Goal: Download file/media

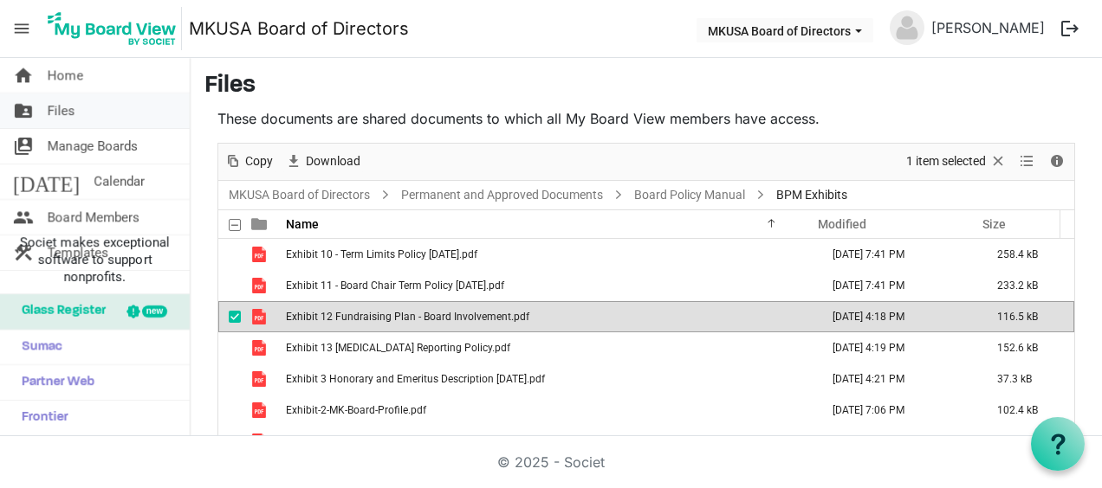
click at [100, 100] on link "folder_shared Files" at bounding box center [95, 111] width 190 height 35
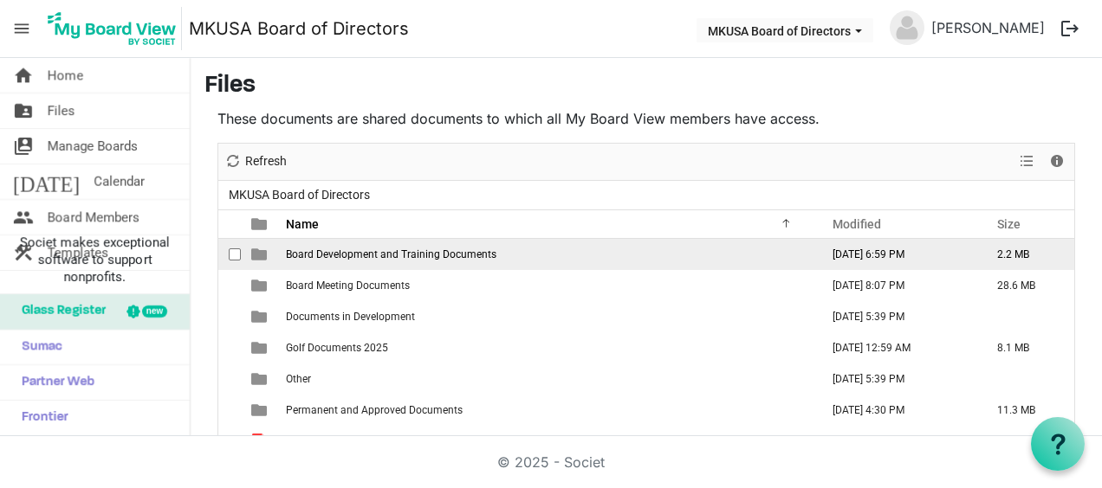
scroll to position [87, 0]
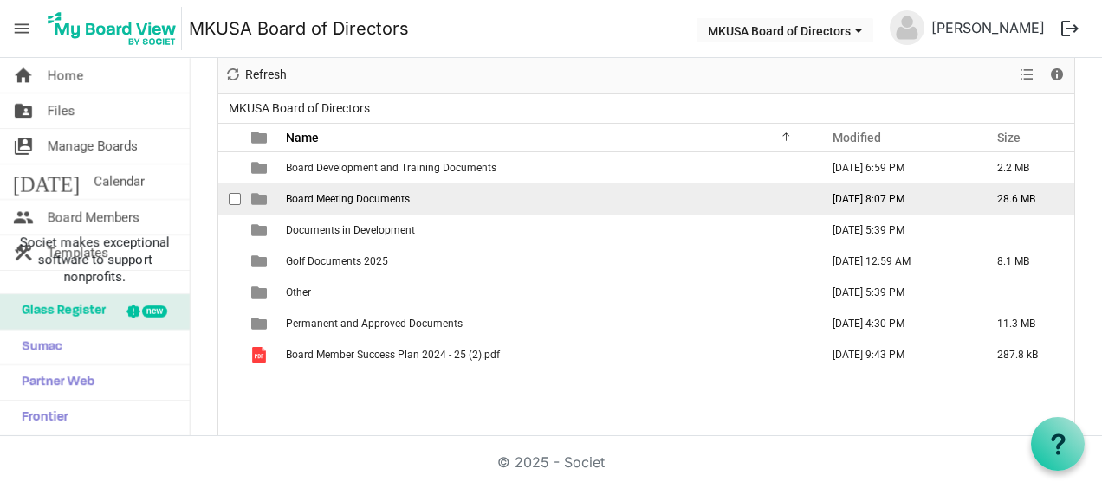
click at [338, 199] on span "Board Meeting Documents" at bounding box center [348, 199] width 124 height 12
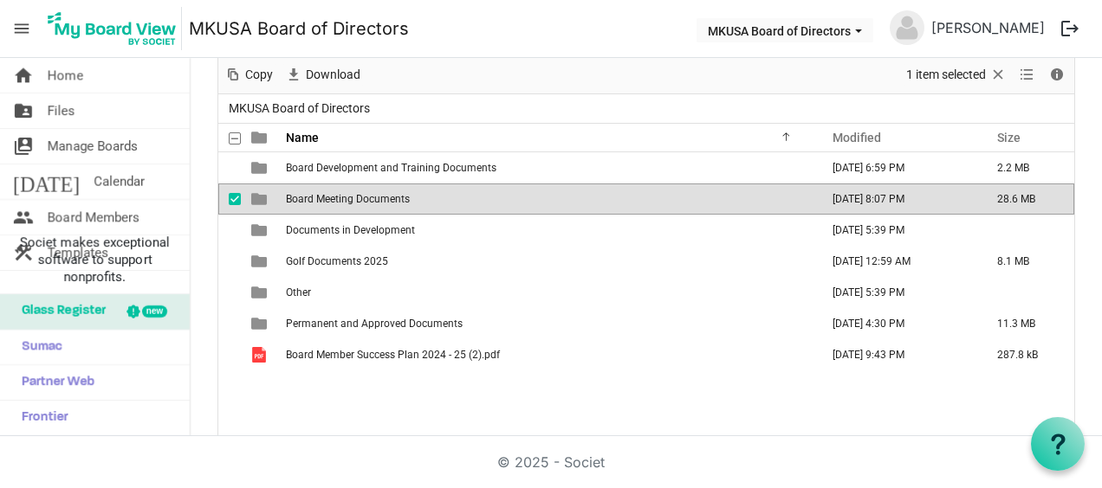
click at [338, 199] on span "Board Meeting Documents" at bounding box center [348, 199] width 124 height 12
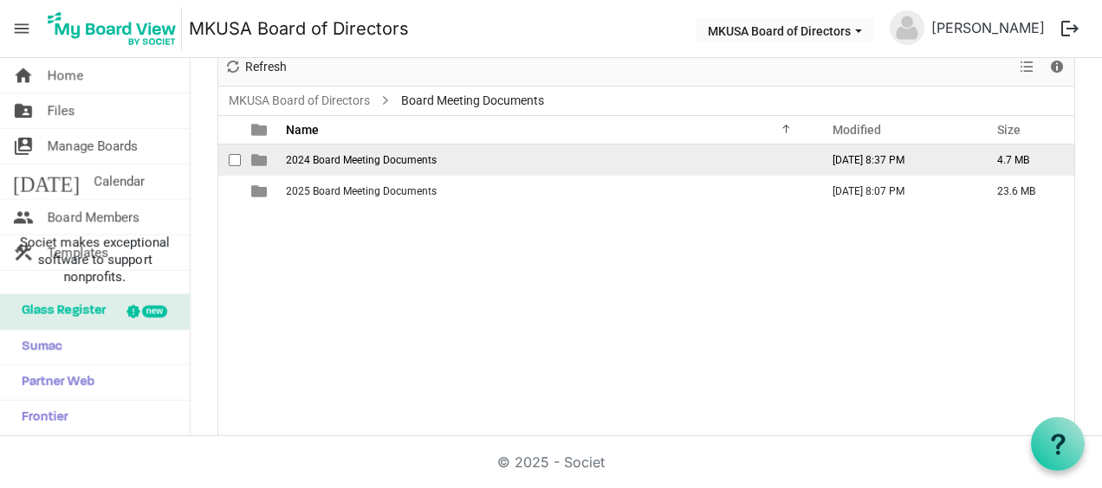
click at [345, 159] on span "2024 Board Meeting Documents" at bounding box center [361, 160] width 151 height 12
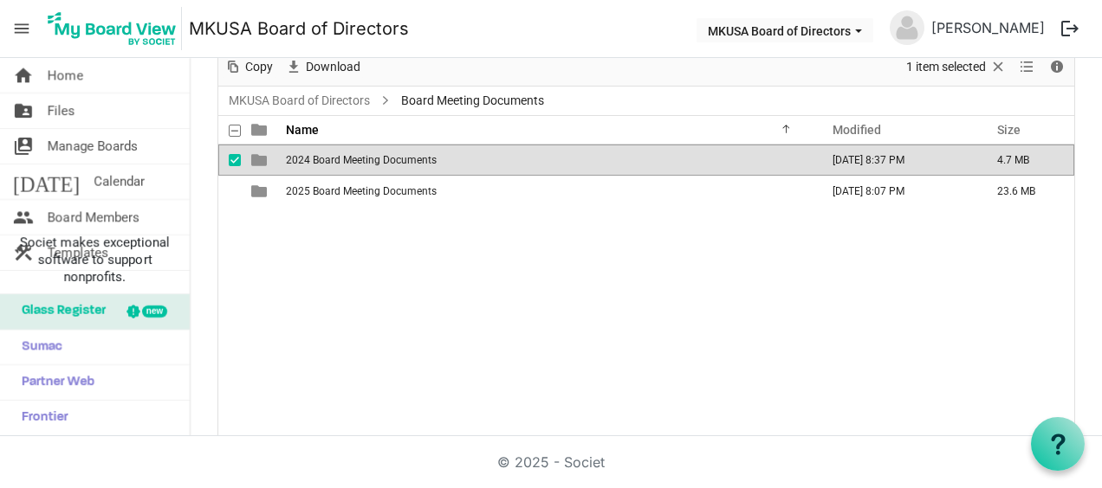
click at [345, 159] on span "2024 Board Meeting Documents" at bounding box center [361, 160] width 151 height 12
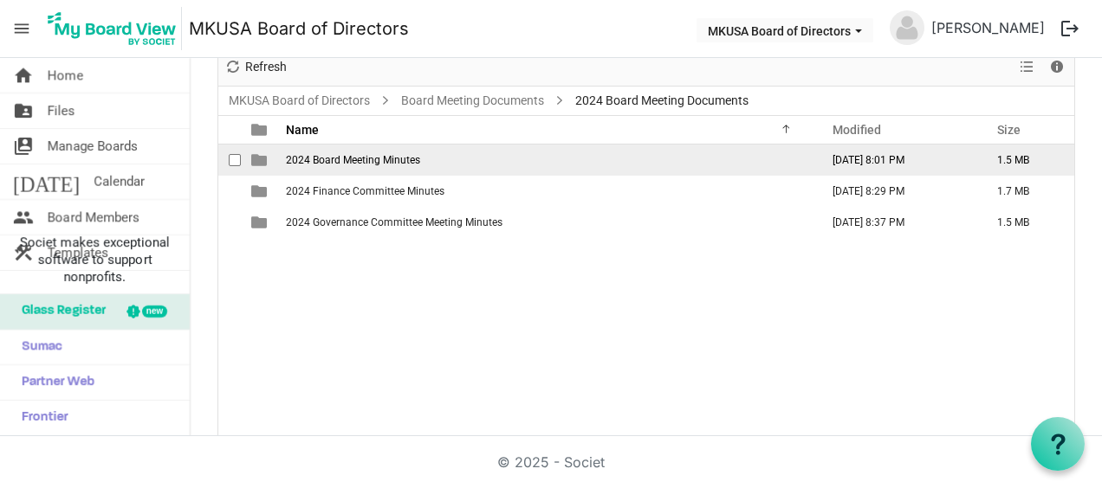
click at [362, 158] on span "2024 Board Meeting Minutes" at bounding box center [353, 160] width 134 height 12
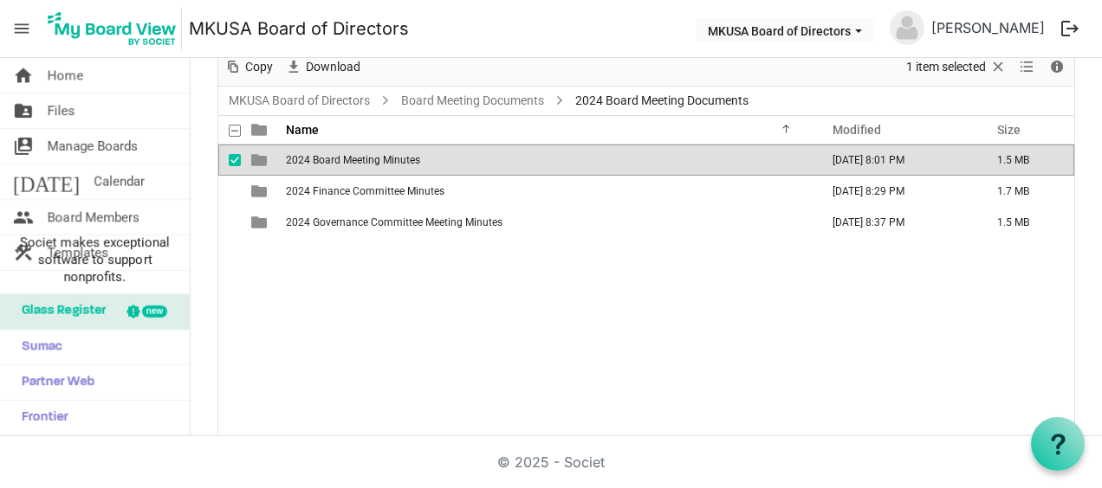
click at [362, 158] on span "2024 Board Meeting Minutes" at bounding box center [353, 160] width 134 height 12
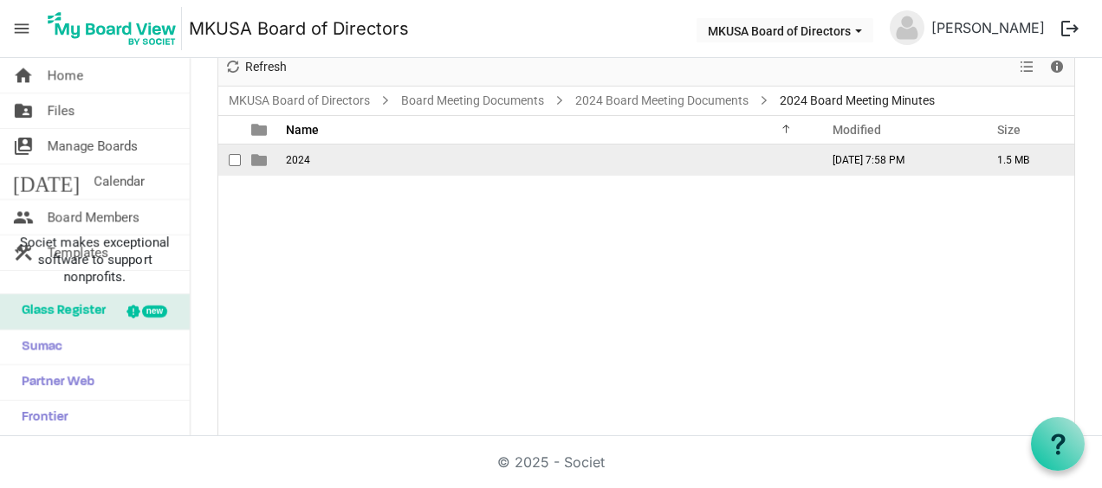
click at [362, 158] on td "2024" at bounding box center [547, 160] width 533 height 31
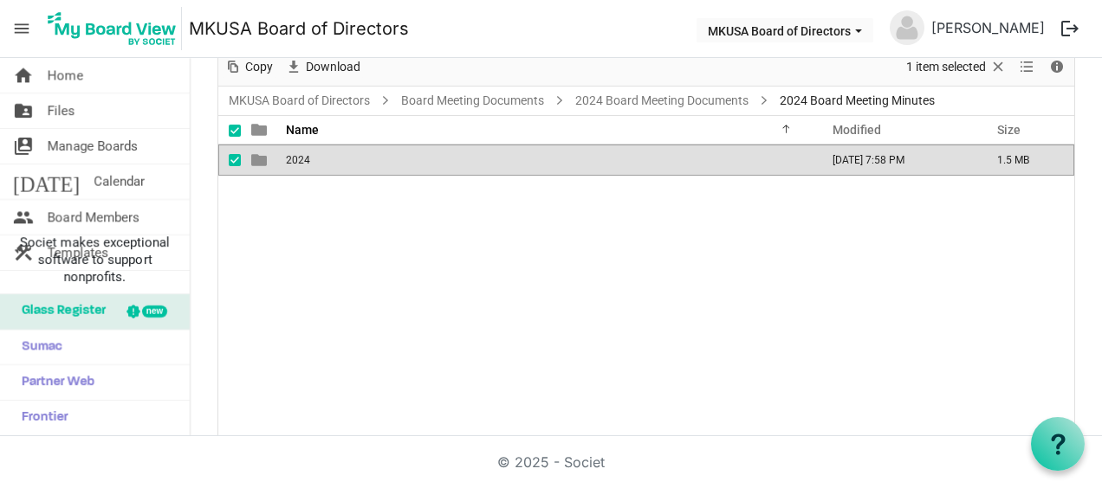
click at [362, 158] on td "2024" at bounding box center [547, 160] width 533 height 31
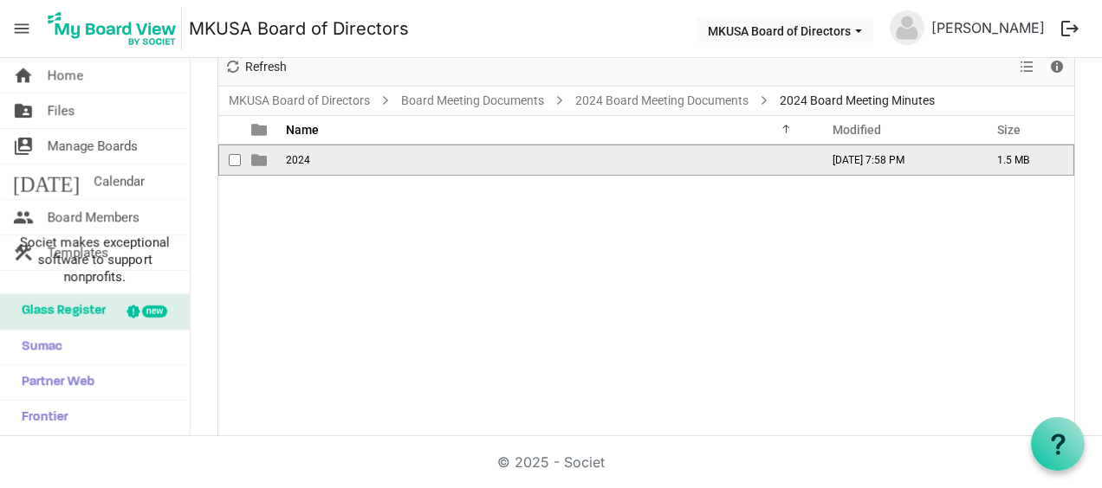
click at [362, 158] on td "2024" at bounding box center [547, 160] width 533 height 31
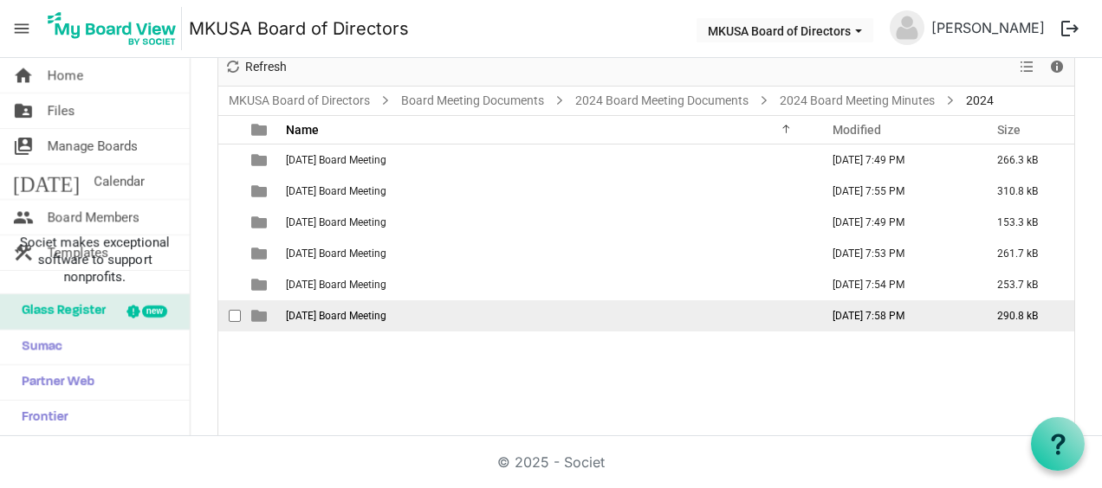
click at [362, 310] on span "[DATE] Board Meeting" at bounding box center [336, 316] width 100 height 12
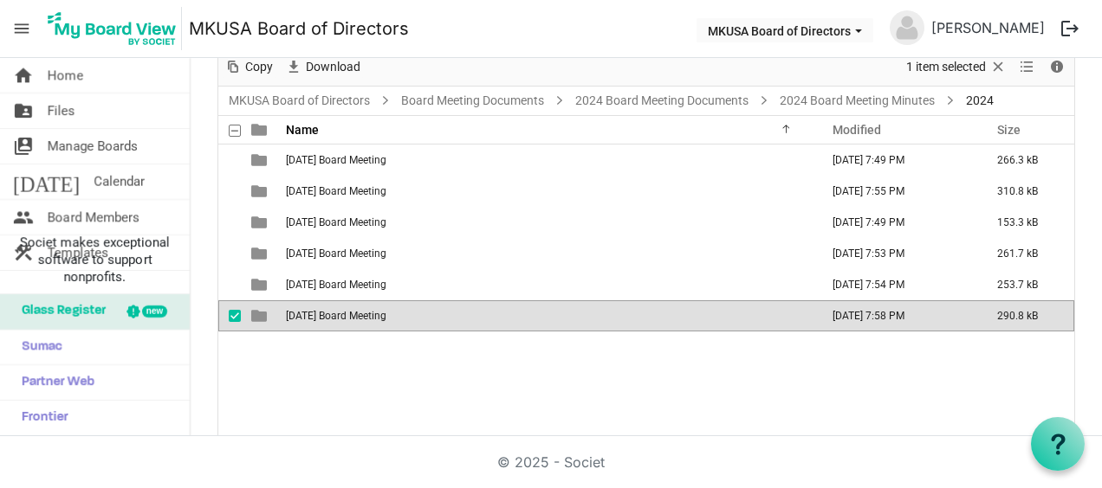
click at [362, 310] on span "[DATE] Board Meeting" at bounding box center [336, 316] width 100 height 12
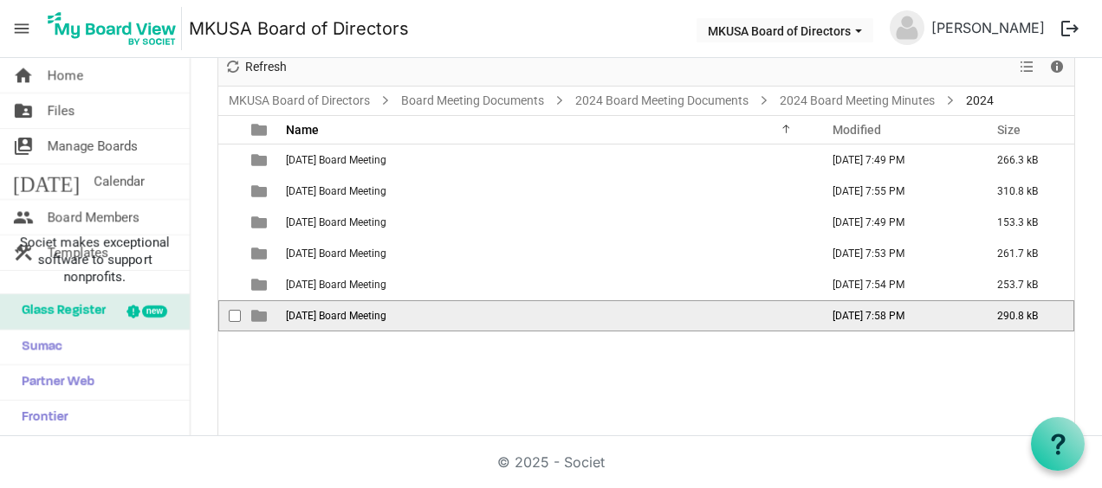
click at [362, 310] on span "[DATE] Board Meeting" at bounding box center [336, 316] width 100 height 12
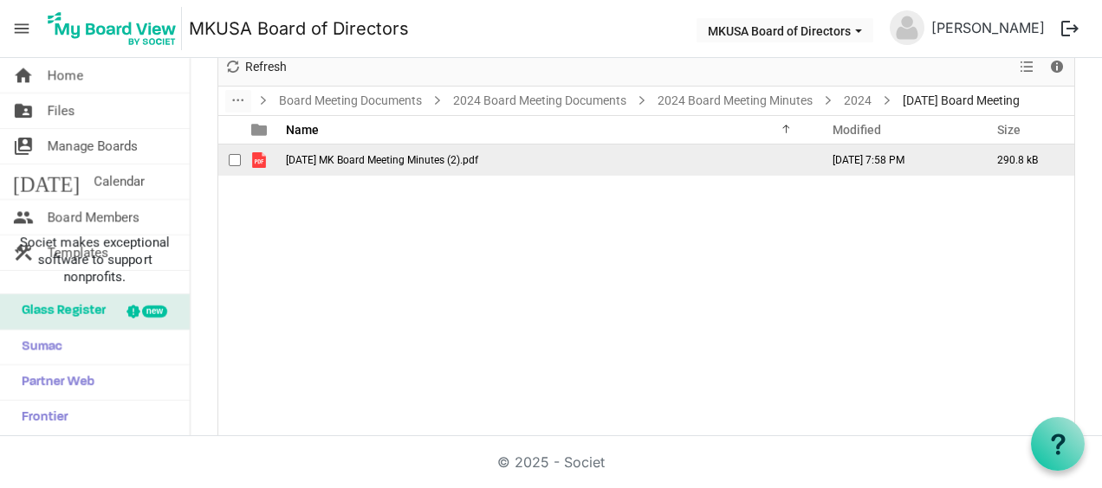
click at [334, 161] on span "[DATE] MK Board Meeting Minutes (2).pdf" at bounding box center [382, 160] width 192 height 12
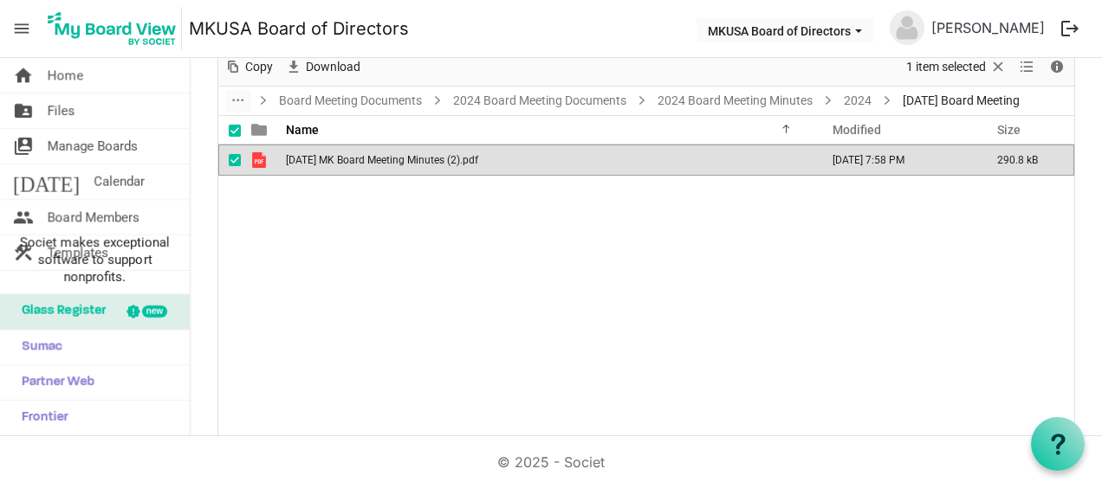
click at [334, 161] on span "[DATE] MK Board Meeting Minutes (2).pdf" at bounding box center [382, 160] width 192 height 12
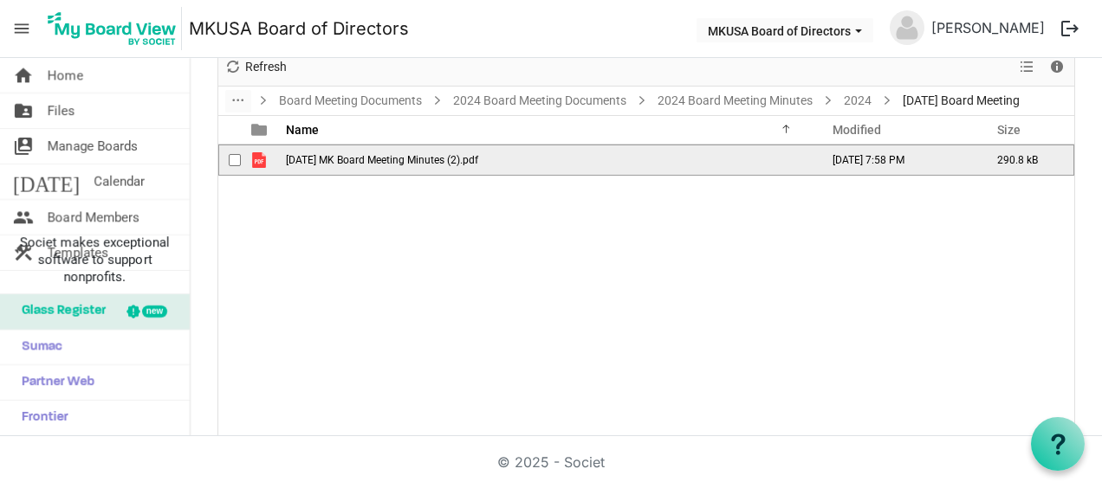
click at [334, 161] on span "[DATE] MK Board Meeting Minutes (2).pdf" at bounding box center [382, 160] width 192 height 12
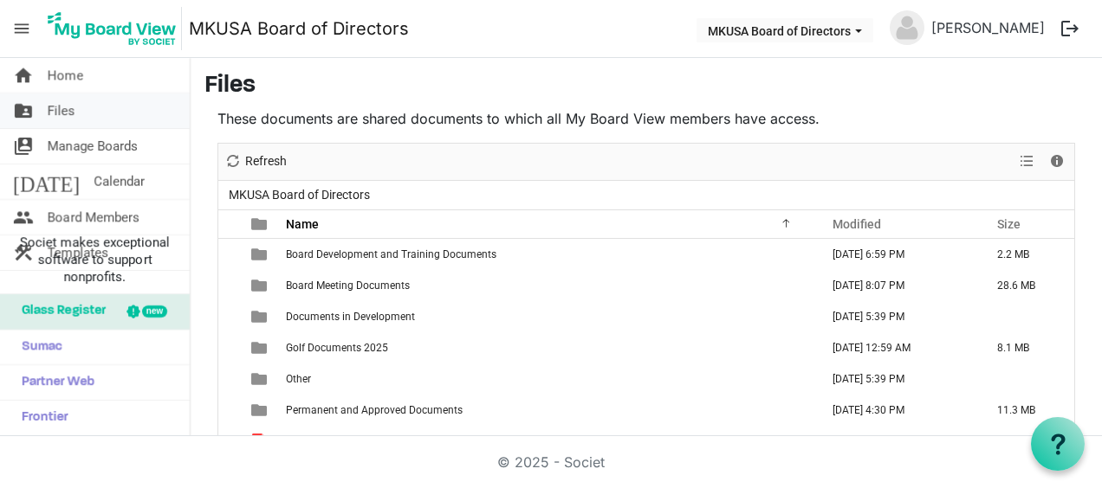
click at [132, 113] on link "folder_shared Files" at bounding box center [95, 111] width 190 height 35
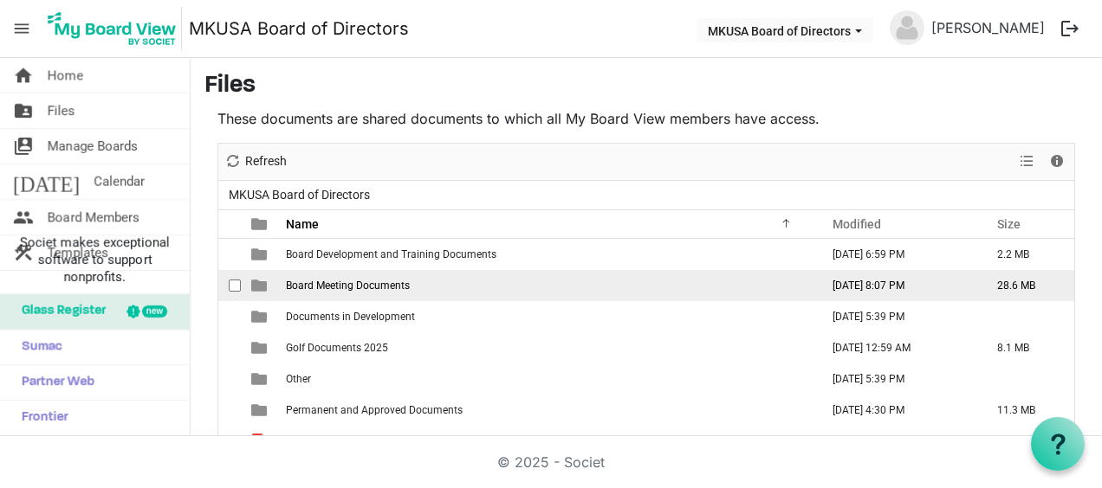
click at [310, 277] on td "Board Meeting Documents" at bounding box center [547, 285] width 533 height 31
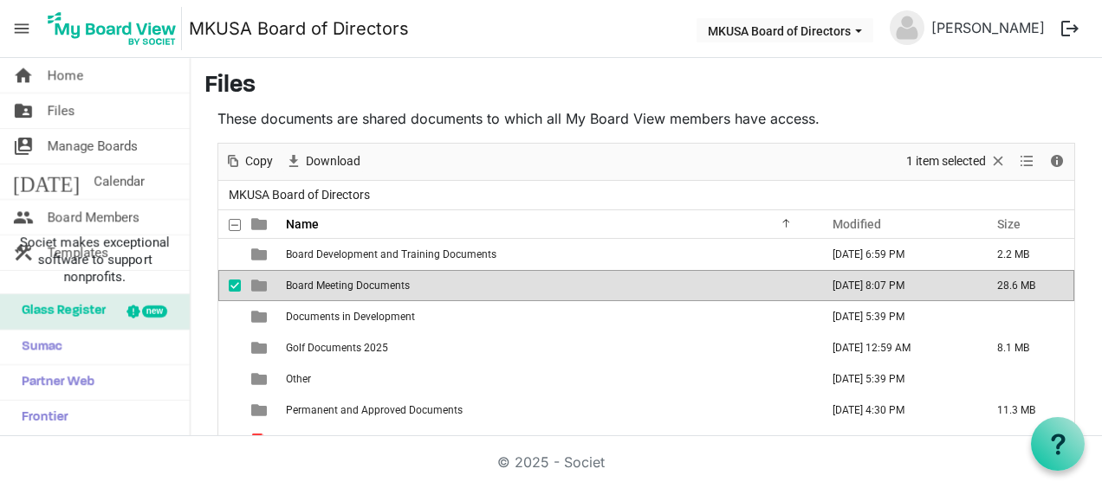
click at [310, 277] on td "Board Meeting Documents" at bounding box center [547, 285] width 533 height 31
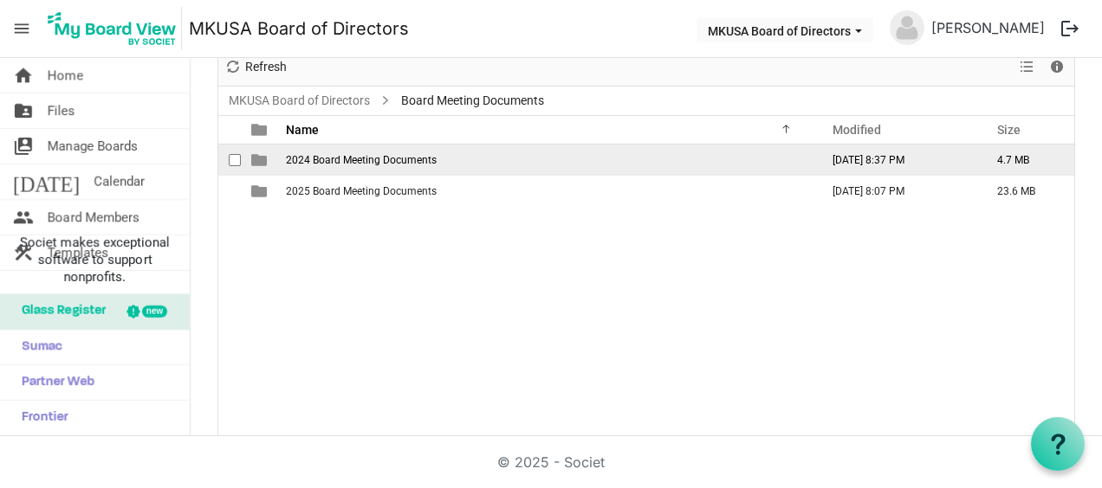
click at [361, 154] on span "2024 Board Meeting Documents" at bounding box center [361, 160] width 151 height 12
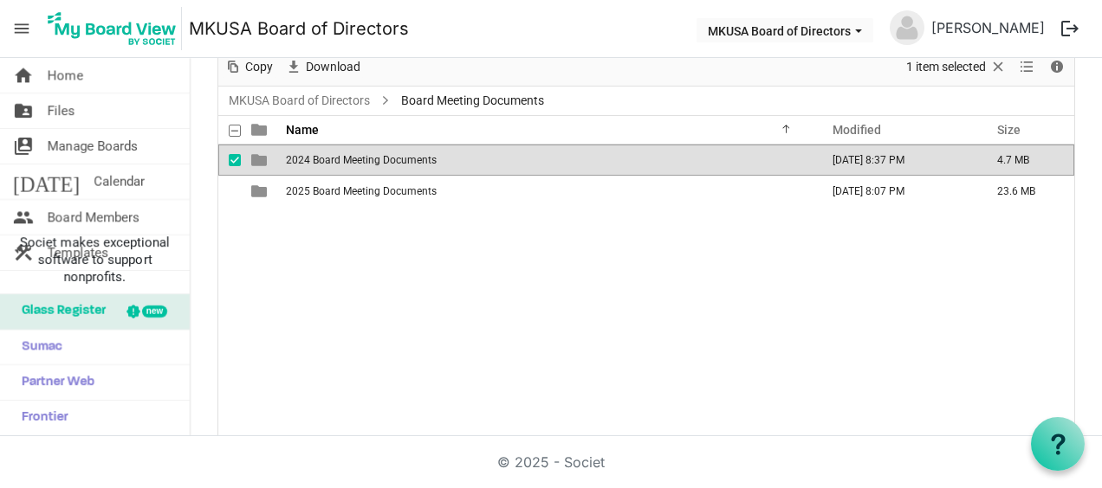
click at [361, 154] on span "2024 Board Meeting Documents" at bounding box center [361, 160] width 151 height 12
